Goal: Information Seeking & Learning: Learn about a topic

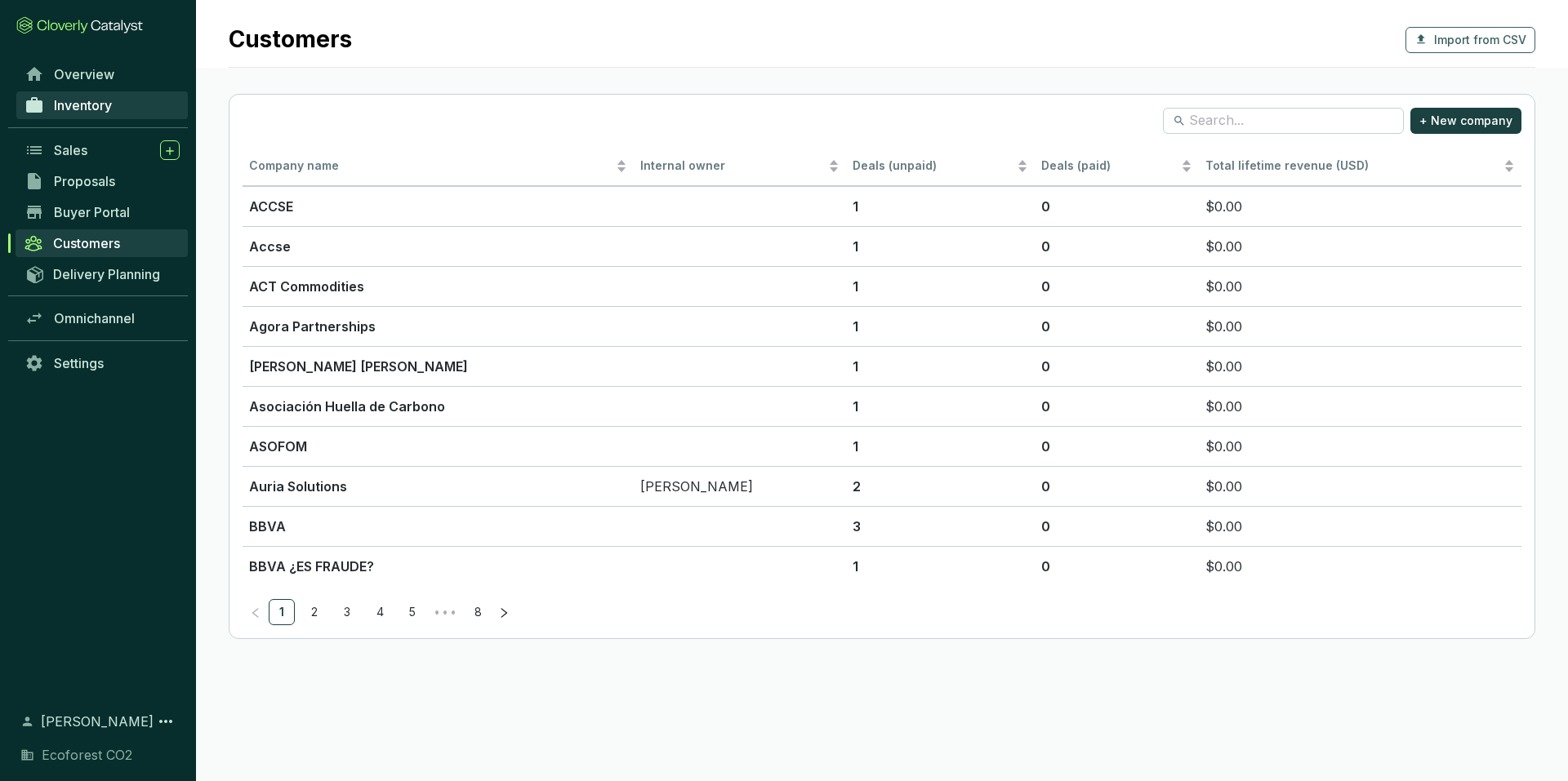
click at [121, 105] on link "Inventory" at bounding box center [102, 105] width 172 height 28
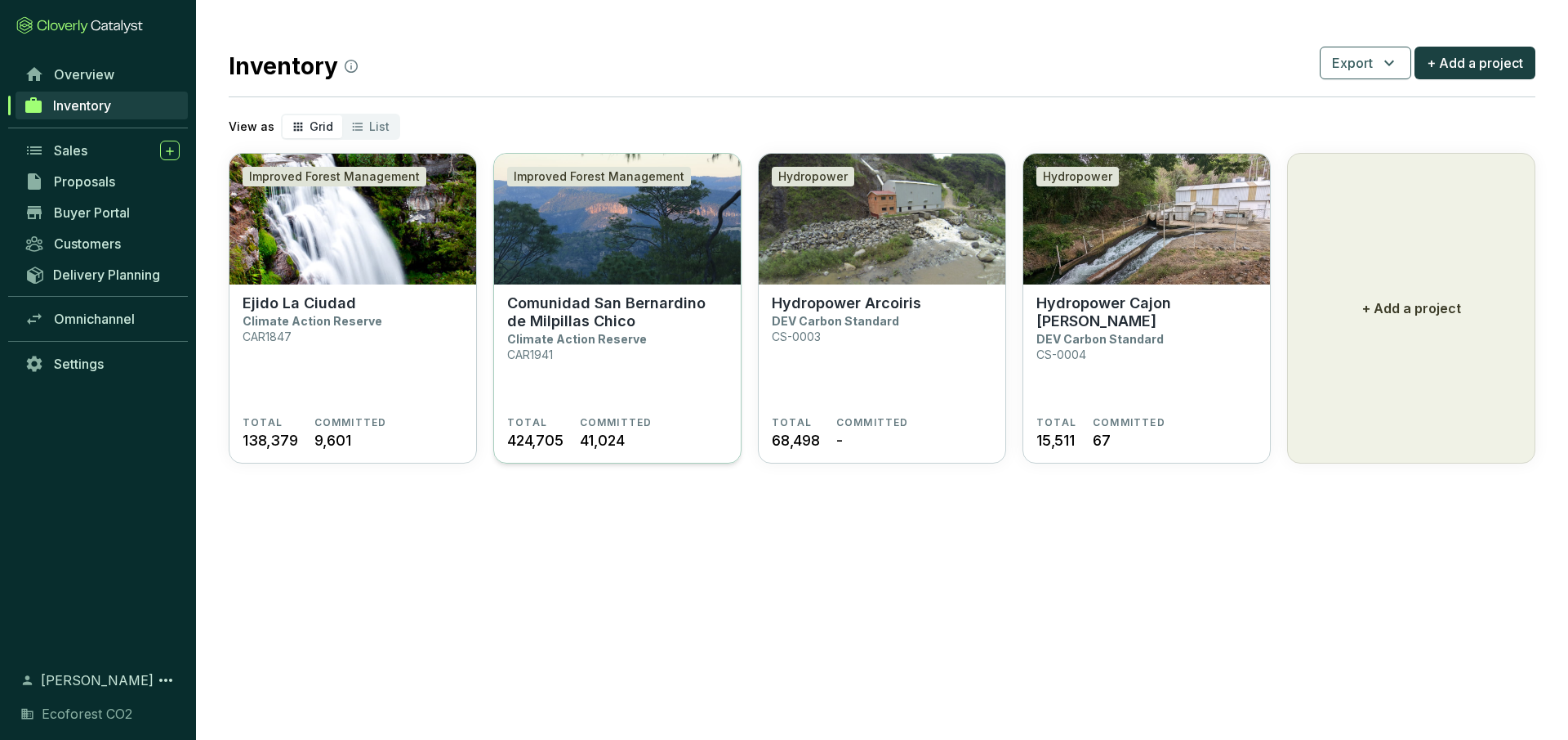
click at [645, 384] on section "Comunidad San Bernardino de Milpillas Chico Climate Action Reserve CAR1941" at bounding box center [617, 356] width 220 height 122
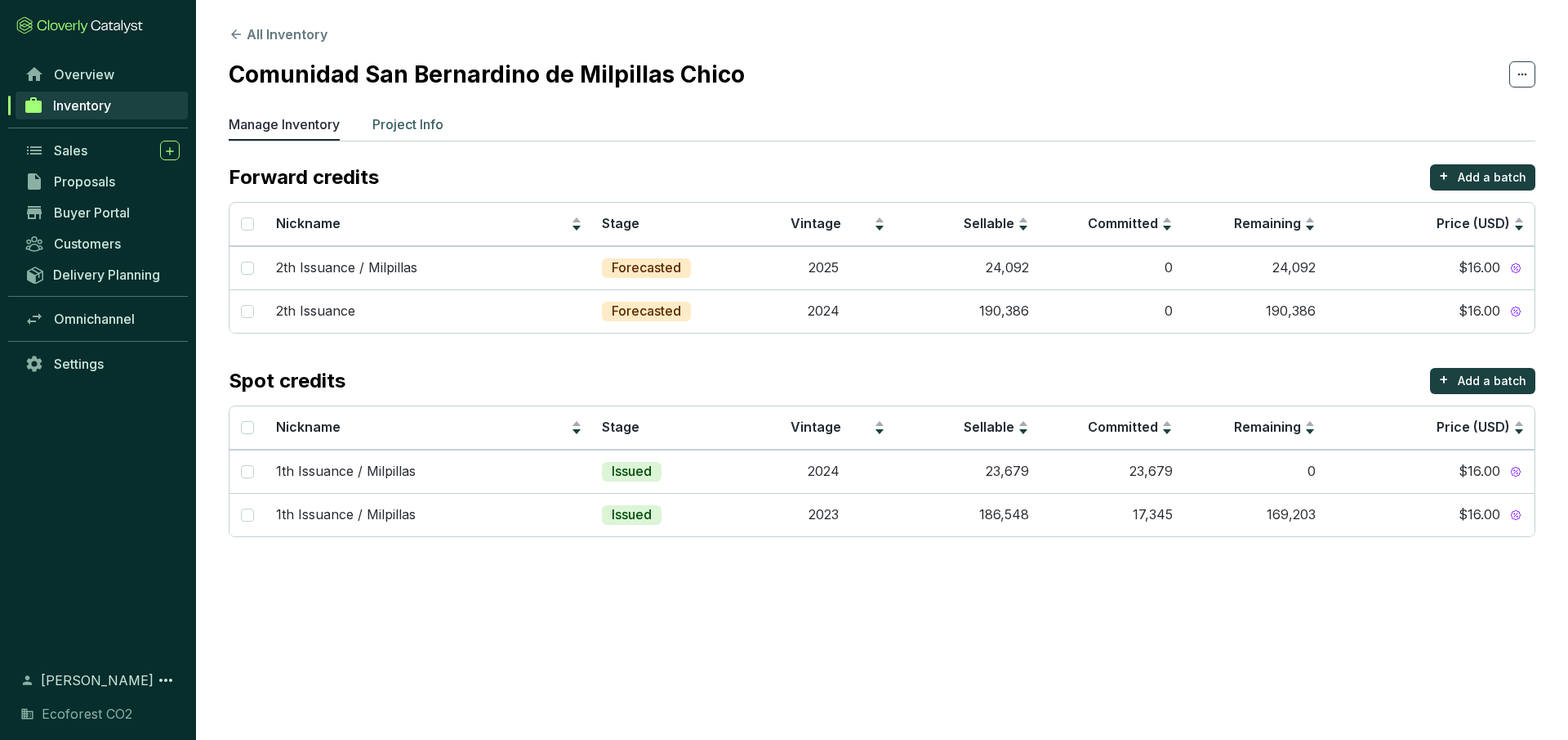
click at [415, 132] on p "Project Info" at bounding box center [409, 124] width 71 height 20
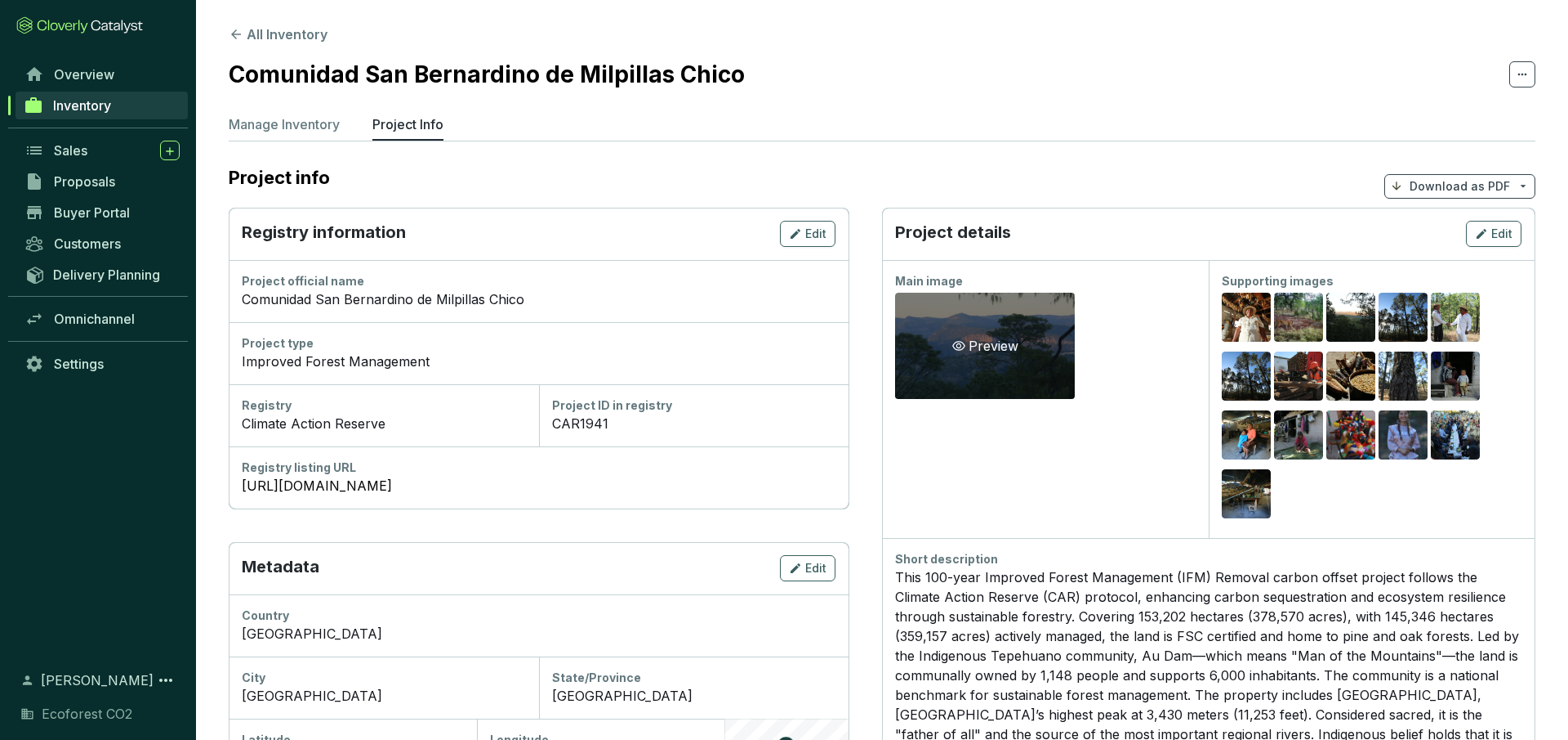
click at [1033, 343] on div "Preview" at bounding box center [985, 346] width 179 height 106
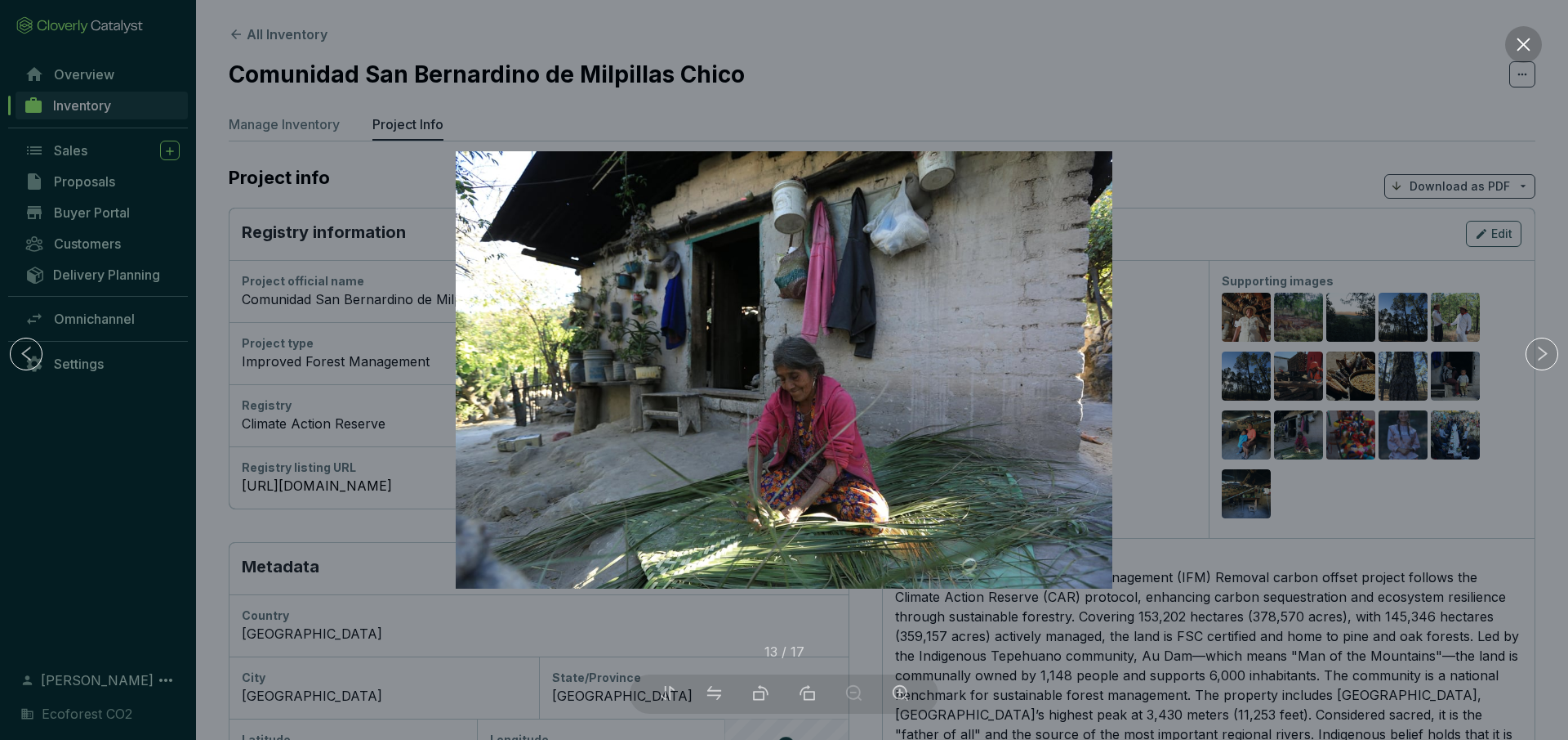
click at [1529, 39] on icon "close" at bounding box center [1523, 44] width 13 height 13
